Goal: Find specific fact: Find specific fact

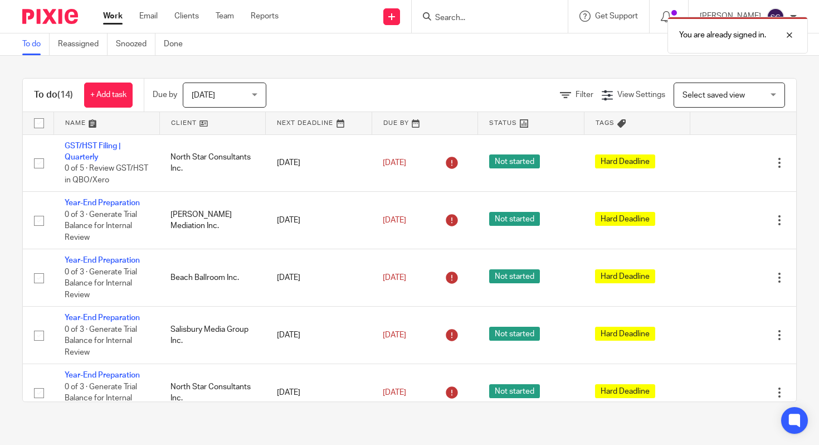
click at [516, 20] on div "You are already signed in." at bounding box center [609, 32] width 399 height 42
click at [794, 34] on div at bounding box center [781, 34] width 30 height 13
click at [469, 17] on div "You are already signed in." at bounding box center [609, 32] width 399 height 42
click at [456, 23] on div at bounding box center [490, 16] width 156 height 33
click at [460, 18] on input "Search" at bounding box center [484, 18] width 100 height 10
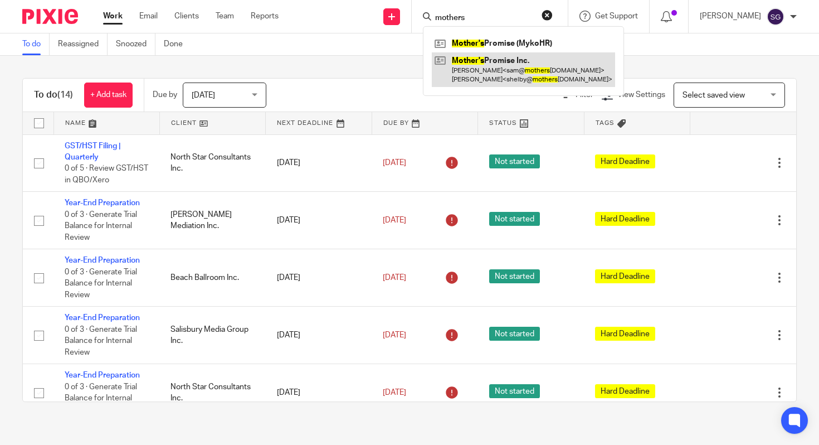
type input "mothers"
click at [469, 61] on link at bounding box center [523, 69] width 183 height 35
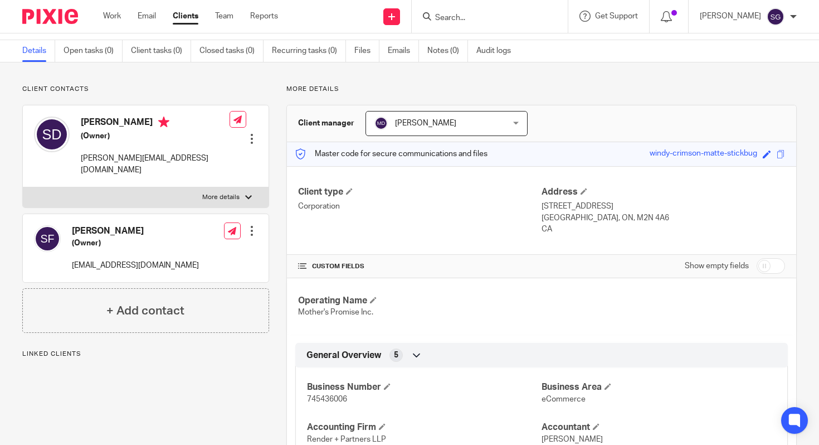
scroll to position [177, 0]
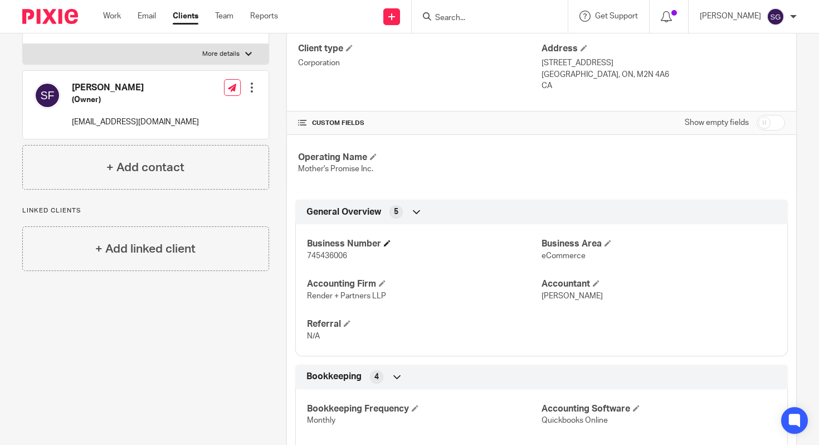
click at [336, 240] on h4 "Business Number" at bounding box center [424, 244] width 235 height 12
click at [328, 250] on p "745436006" at bounding box center [424, 255] width 235 height 11
copy span "745436006"
